Goal: Find specific page/section: Find specific page/section

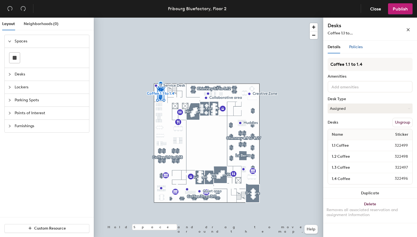
click at [355, 47] on span "Policies" at bounding box center [356, 47] width 14 height 5
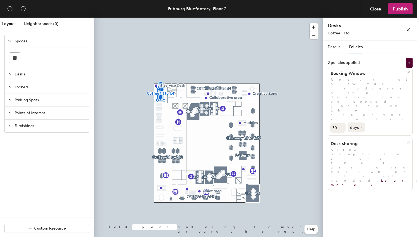
click at [340, 50] on div "Details Policies" at bounding box center [344, 47] width 35 height 13
click at [407, 29] on icon "close" at bounding box center [408, 29] width 3 height 3
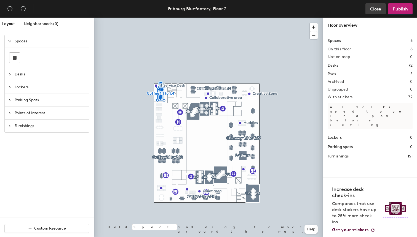
click at [378, 5] on button "Close" at bounding box center [375, 8] width 20 height 11
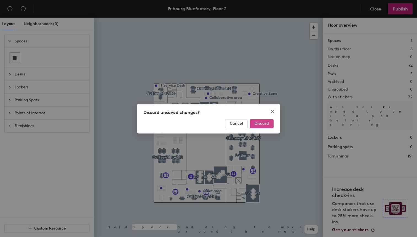
click at [270, 122] on button "Discard" at bounding box center [262, 123] width 24 height 9
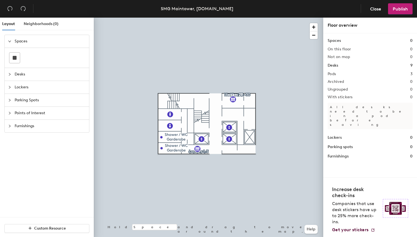
click at [25, 88] on span "Lockers" at bounding box center [50, 87] width 71 height 13
click at [63, 85] on icon at bounding box center [63, 83] width 6 height 7
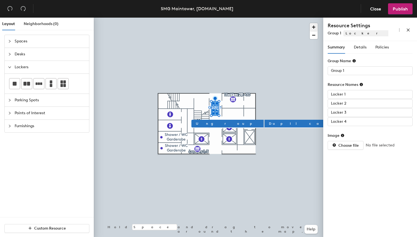
click at [316, 25] on span "button" at bounding box center [313, 27] width 8 height 8
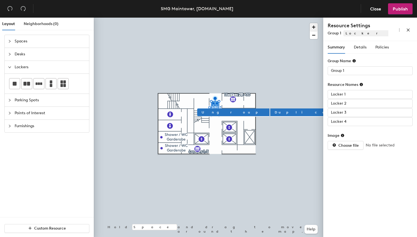
click at [316, 25] on span "button" at bounding box center [313, 27] width 8 height 8
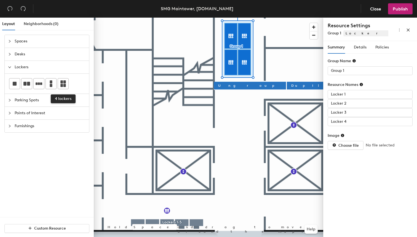
drag, startPoint x: 66, startPoint y: 84, endPoint x: 71, endPoint y: 83, distance: 5.0
click at [65, 84] on icon at bounding box center [63, 83] width 7 height 7
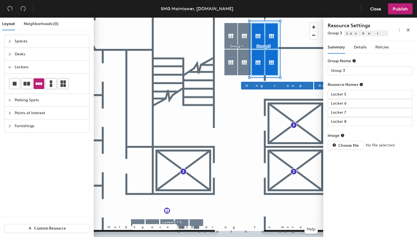
click at [38, 85] on icon at bounding box center [39, 83] width 7 height 7
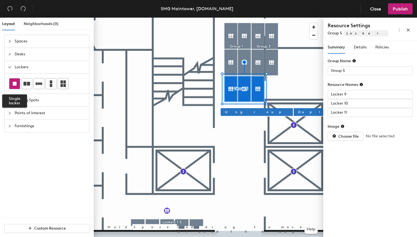
click at [13, 82] on icon at bounding box center [15, 84] width 4 height 4
